Goal: Information Seeking & Learning: Learn about a topic

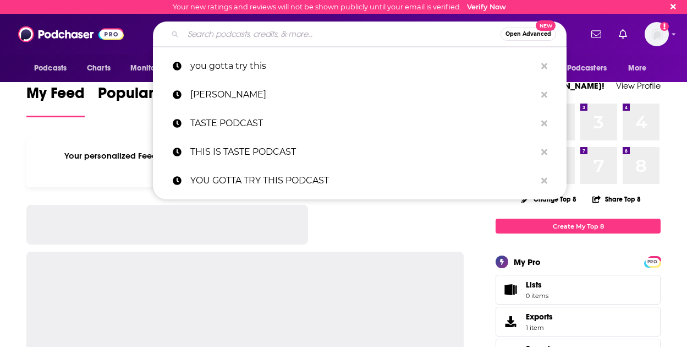
click at [347, 38] on input "Search podcasts, credits, & more..." at bounding box center [341, 34] width 317 height 18
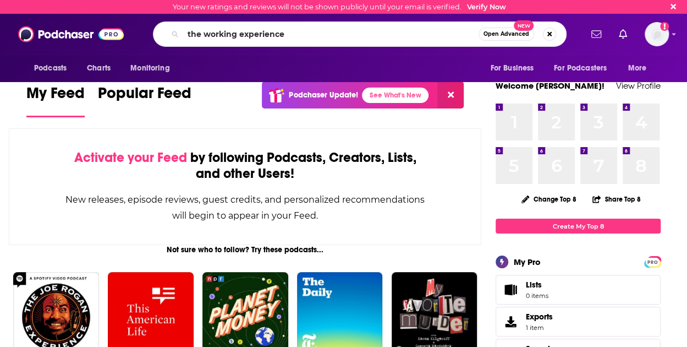
type input "the working experience"
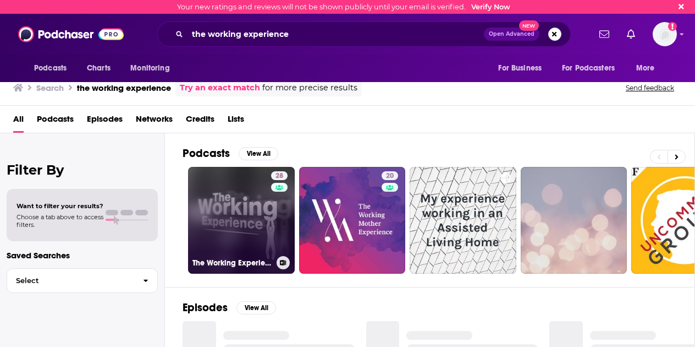
click at [231, 258] on h3 "The Working Experience" at bounding box center [233, 262] width 80 height 9
